Goal: Information Seeking & Learning: Find specific fact

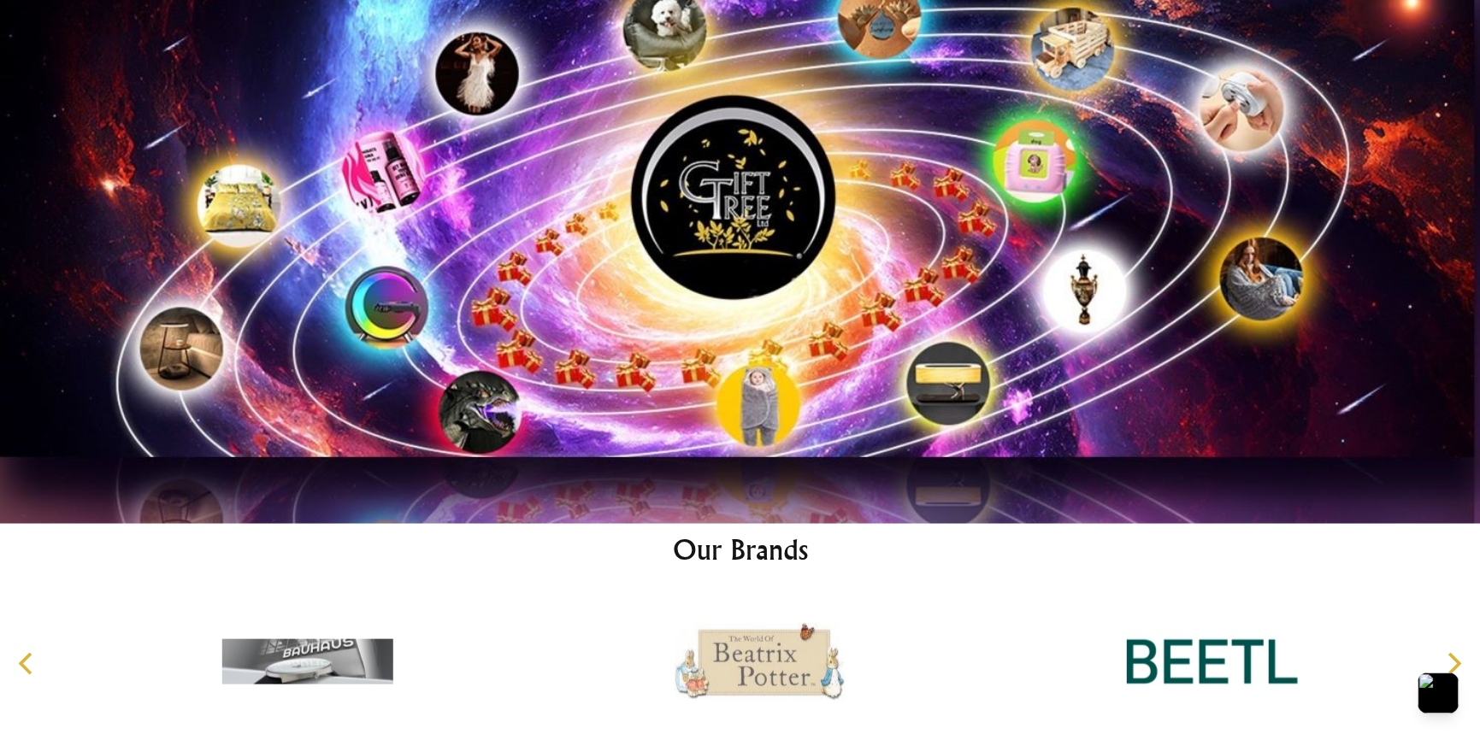
scroll to position [8945, 0]
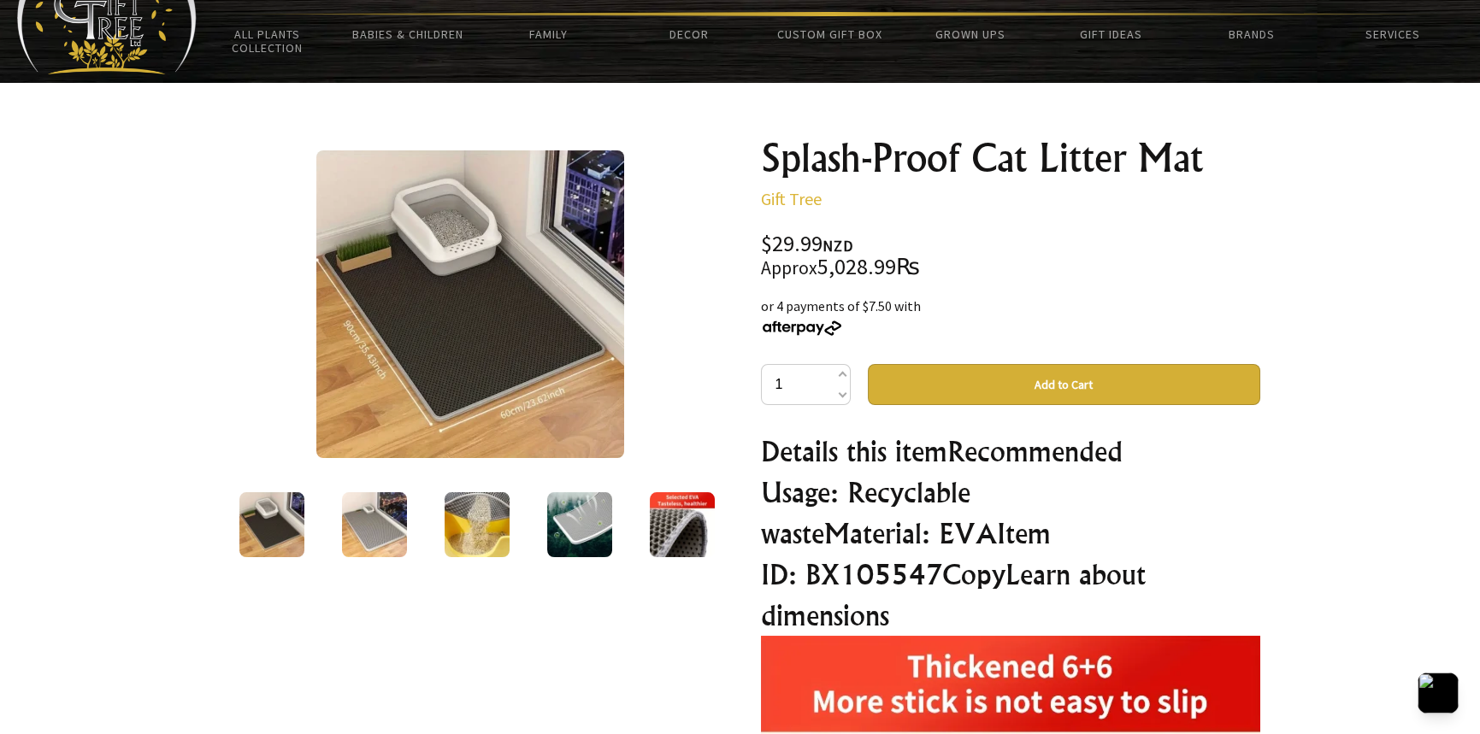
scroll to position [85, 0]
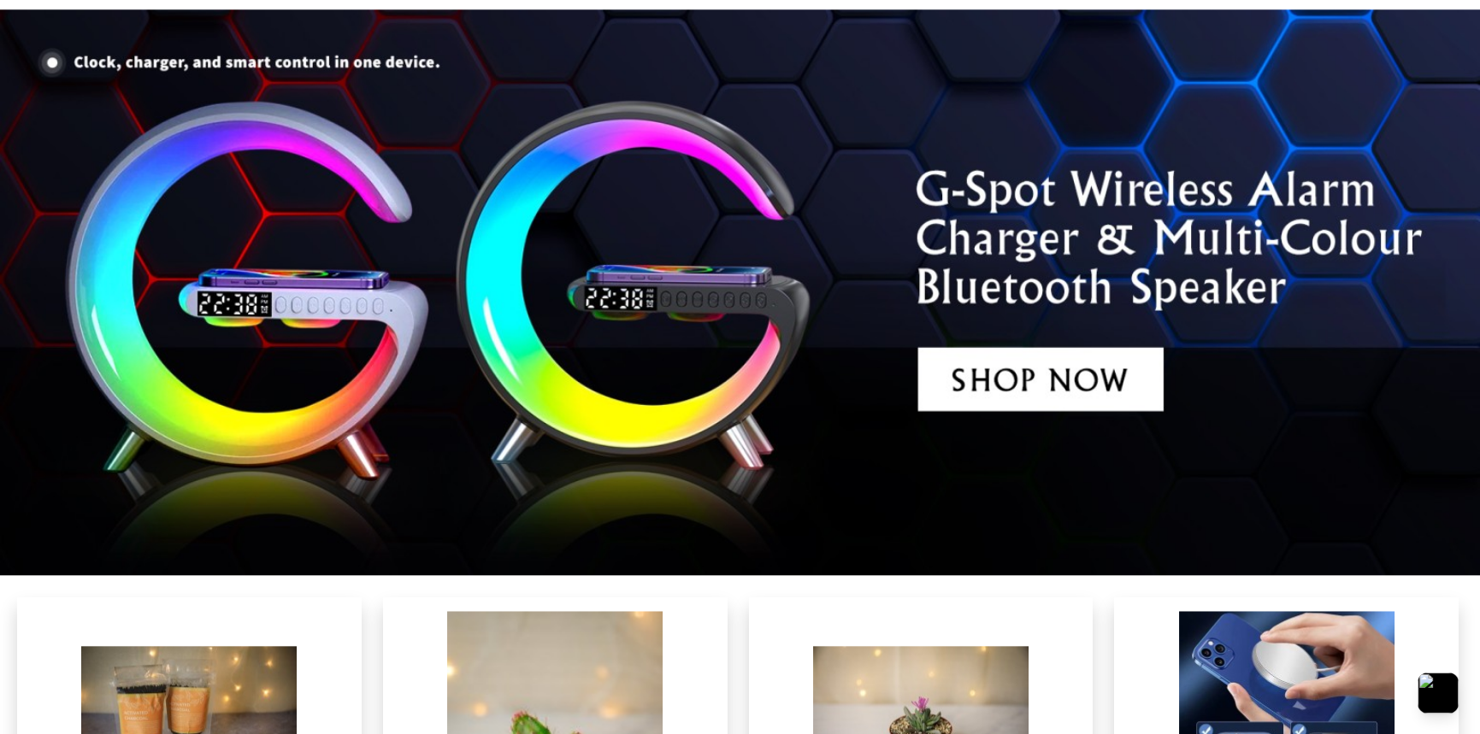
scroll to position [4671, 0]
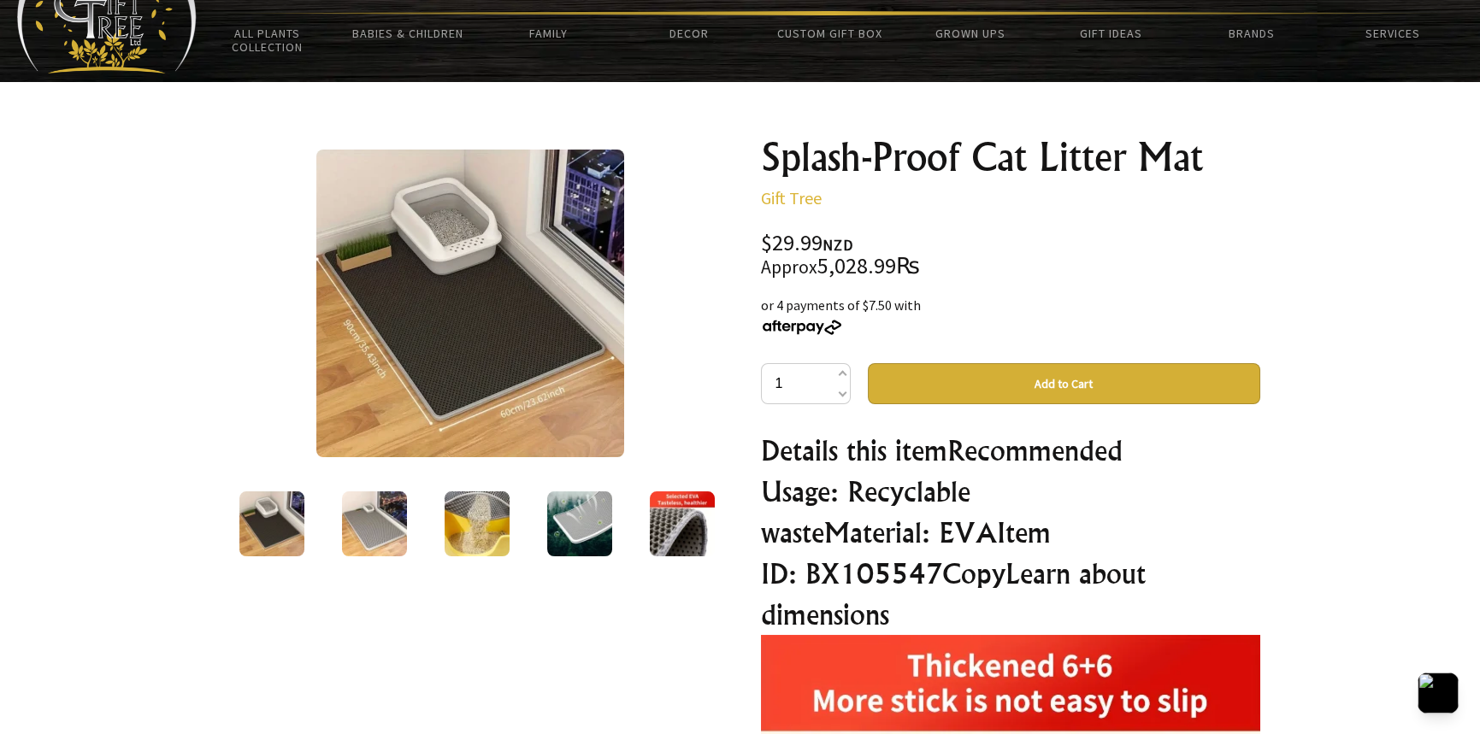
click at [786, 239] on div "$29.99 NZD Approx 5,028.99₨" at bounding box center [1010, 255] width 499 height 45
drag, startPoint x: 786, startPoint y: 239, endPoint x: 839, endPoint y: 245, distance: 53.3
click at [839, 245] on div "$29.99 NZD Approx 5,028.99₨" at bounding box center [1010, 255] width 499 height 45
click at [839, 264] on div "$29.99 NZD Approx 5,028.99₨" at bounding box center [1010, 255] width 499 height 45
copy div "5,028.99₨"
